Goal: Transaction & Acquisition: Purchase product/service

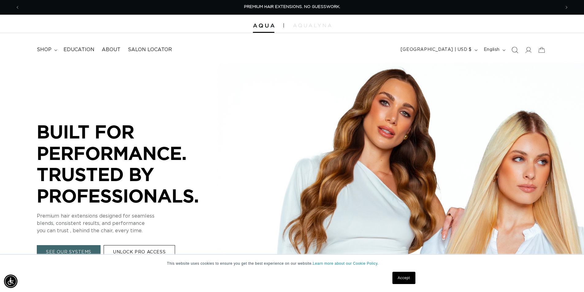
drag, startPoint x: 516, startPoint y: 52, endPoint x: 504, endPoint y: 62, distance: 15.2
click at [515, 52] on icon "Search" at bounding box center [515, 50] width 6 height 6
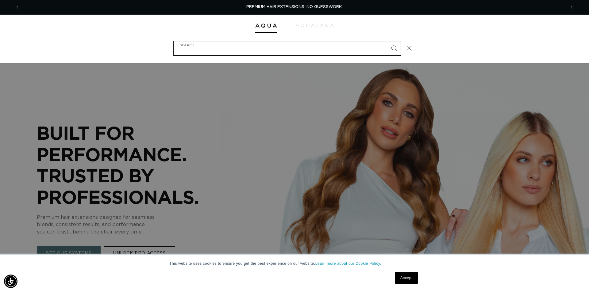
click at [332, 45] on input "Search" at bounding box center [287, 48] width 227 height 14
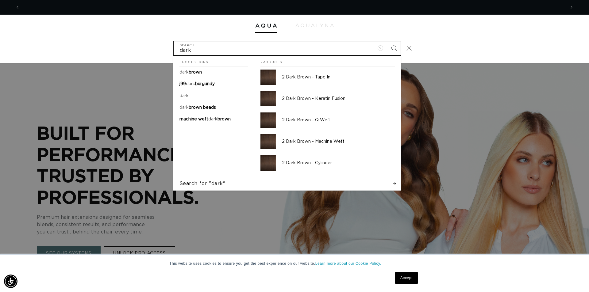
scroll to position [0, 1091]
type input "dark brown"
click at [387, 41] on button "Search" at bounding box center [393, 47] width 13 height 13
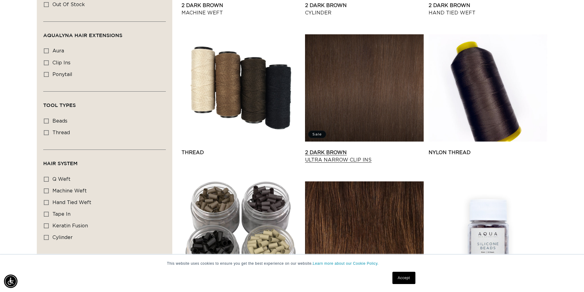
scroll to position [327, 0]
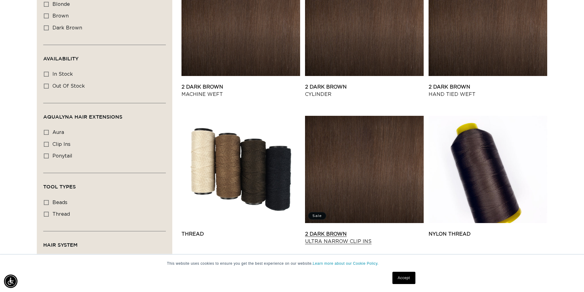
click at [342, 231] on link "2 Dark Brown Ultra Narrow Clip Ins" at bounding box center [364, 238] width 119 height 15
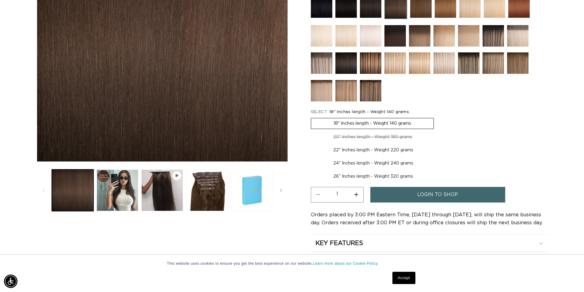
scroll to position [0, 541]
click at [214, 191] on button "Load image 3 in gallery view" at bounding box center [207, 191] width 42 height 42
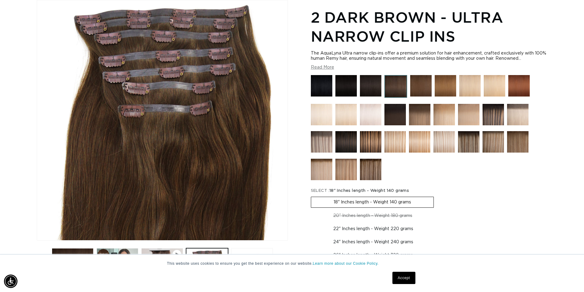
scroll to position [0, 0]
